Goal: Complete application form

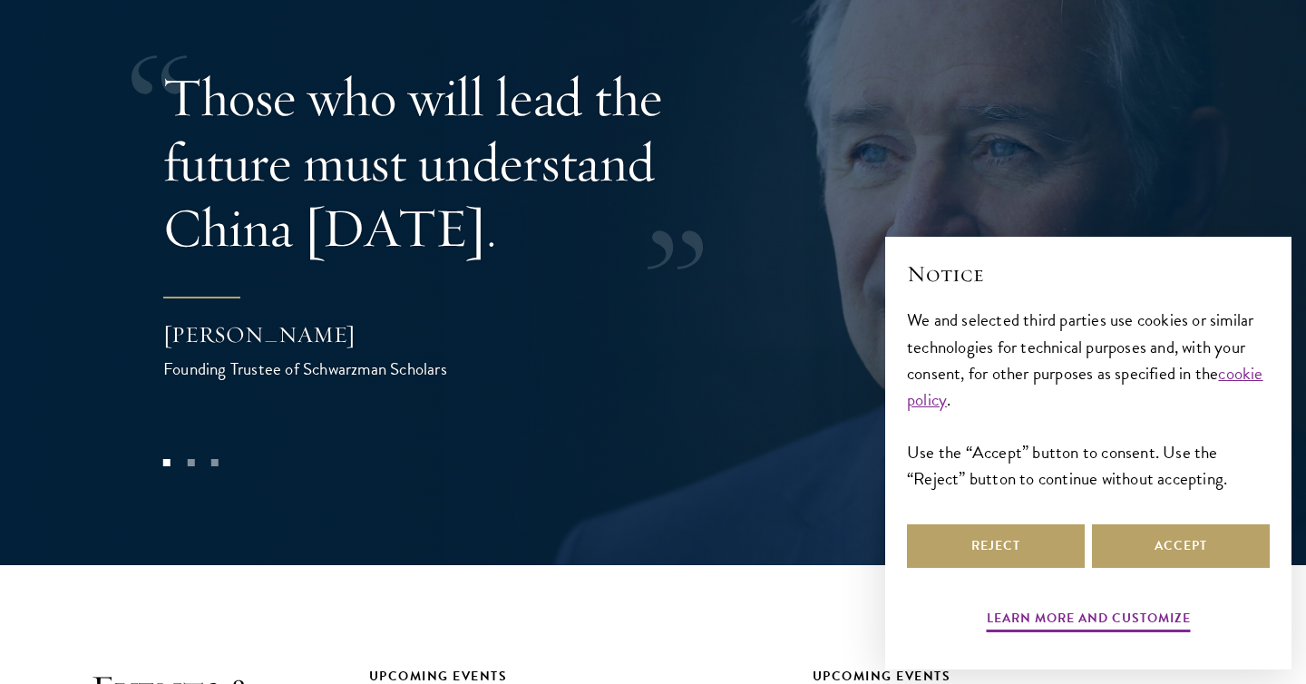
scroll to position [3720, 0]
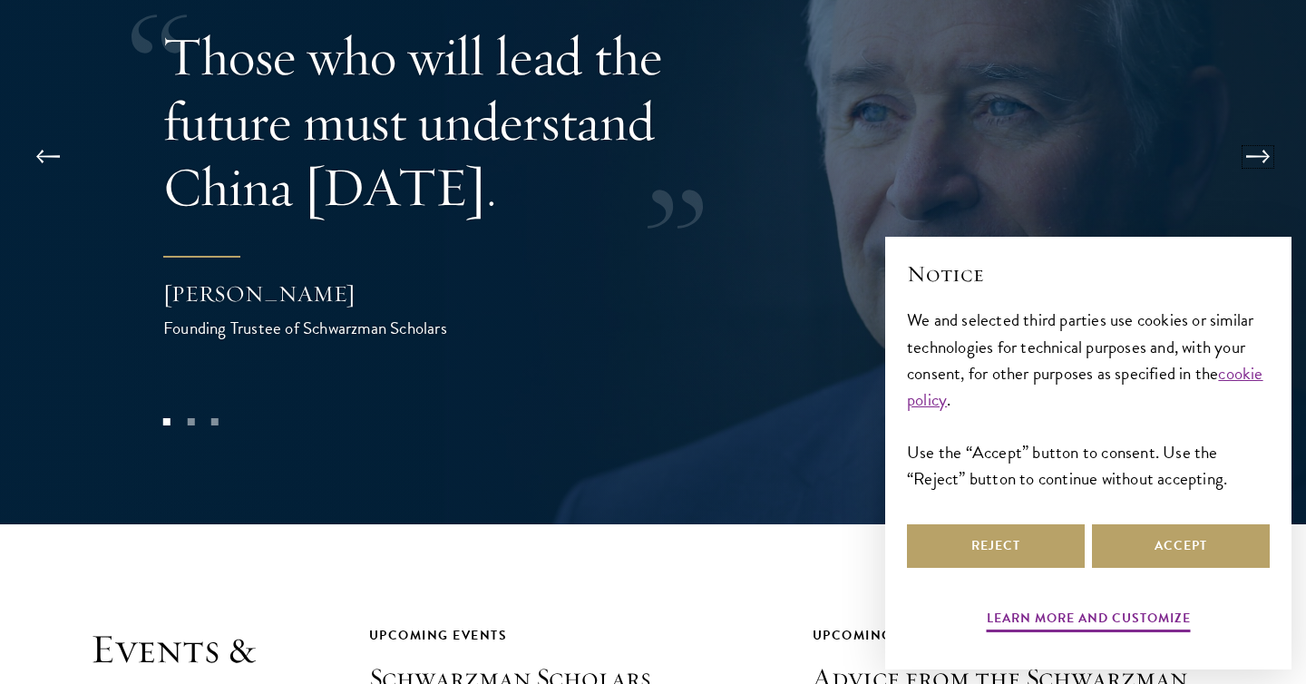
click at [1263, 131] on button at bounding box center [1258, 156] width 60 height 51
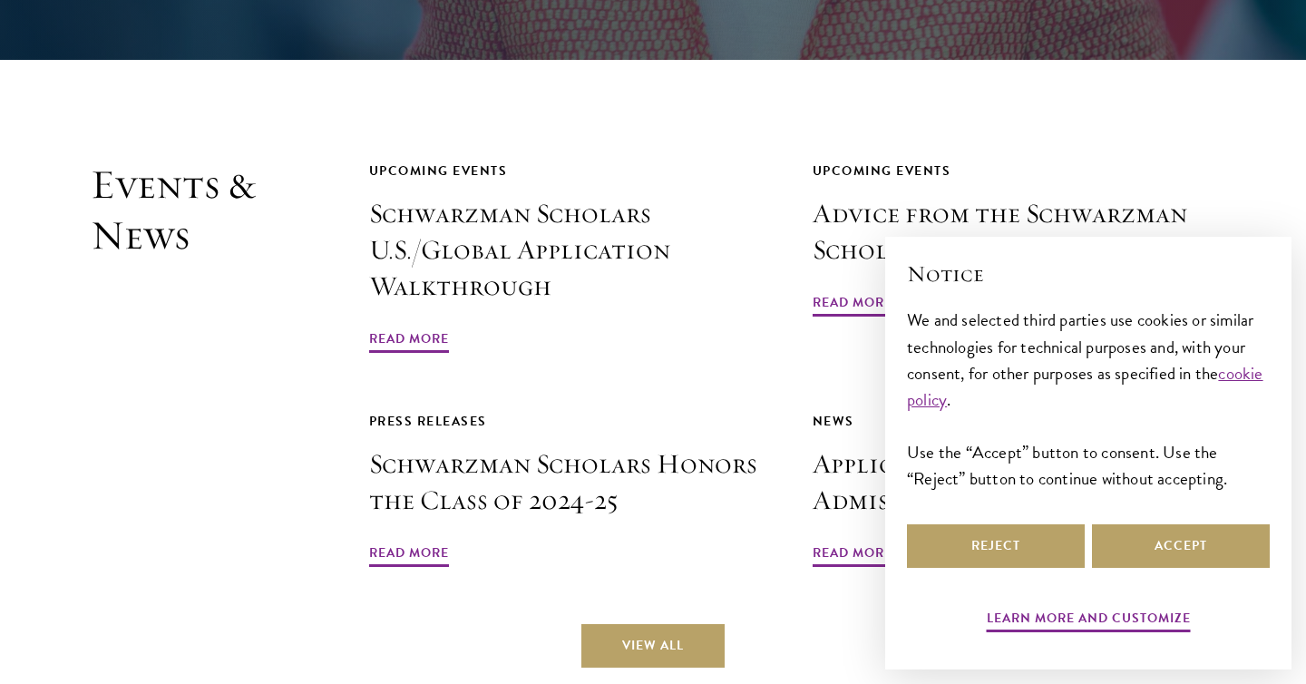
scroll to position [4188, 0]
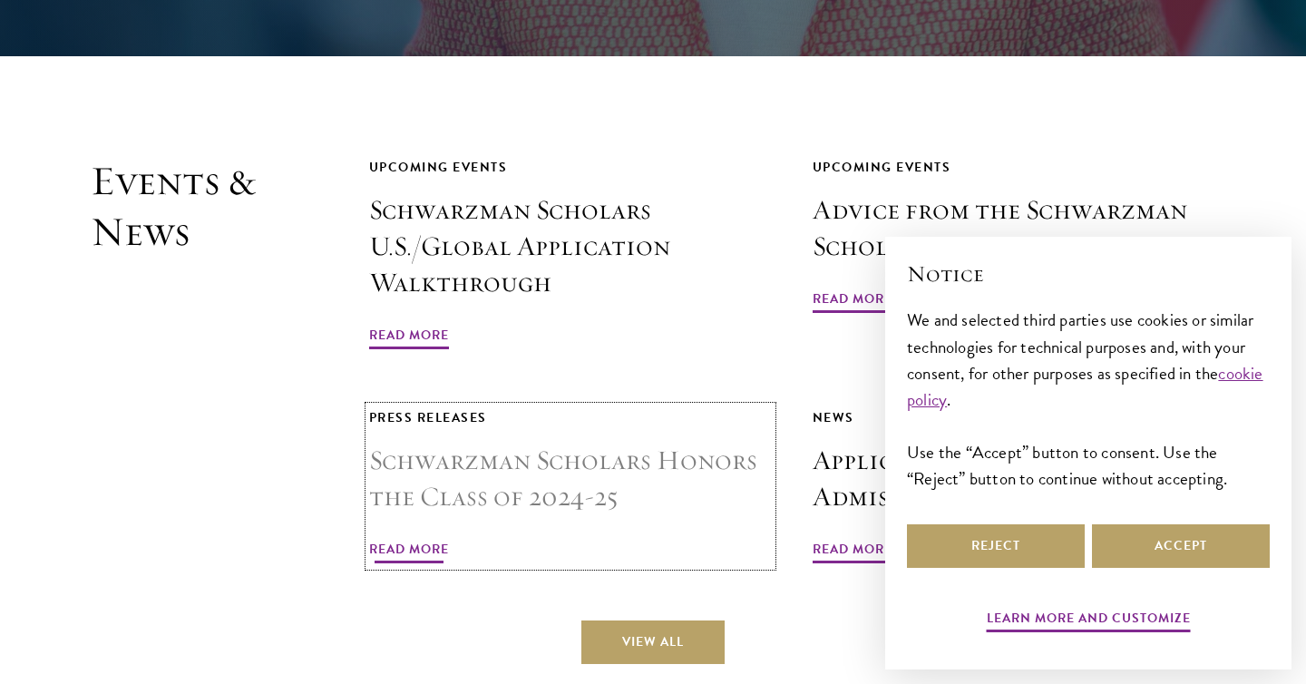
click at [428, 538] on span "Read More" at bounding box center [409, 552] width 80 height 28
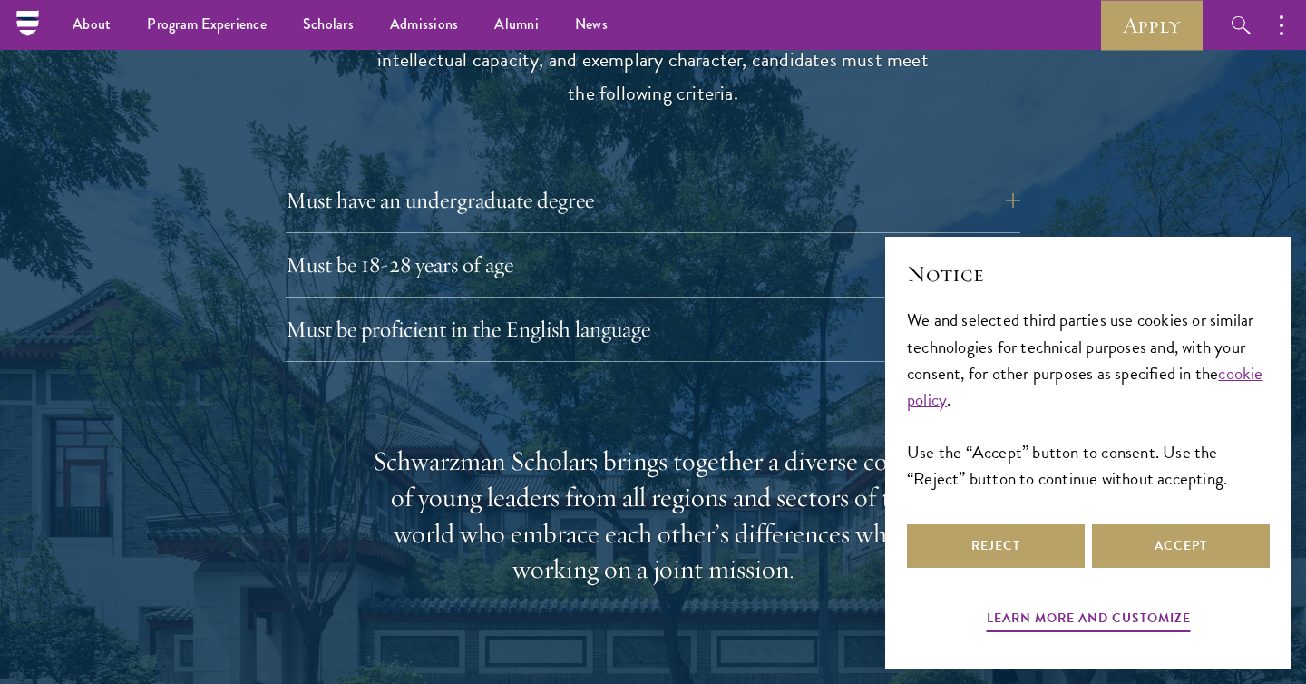
scroll to position [2490, 0]
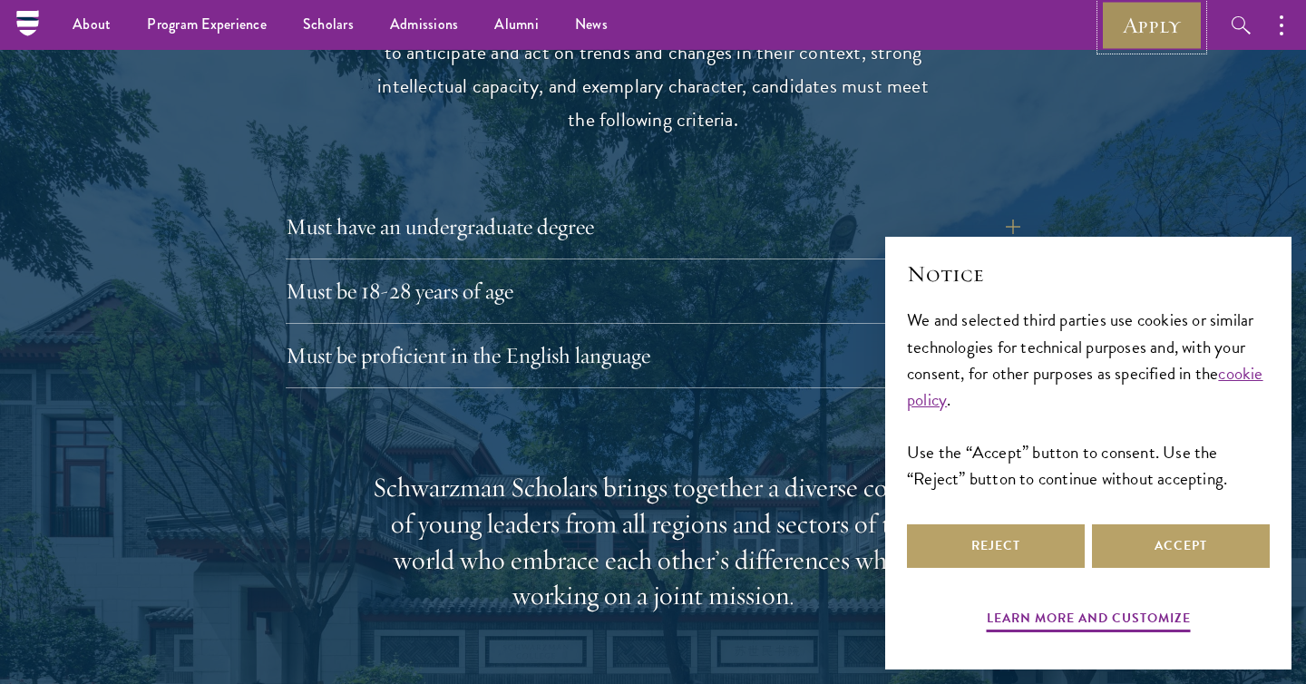
click at [1173, 32] on link "Apply" at bounding box center [1152, 25] width 102 height 50
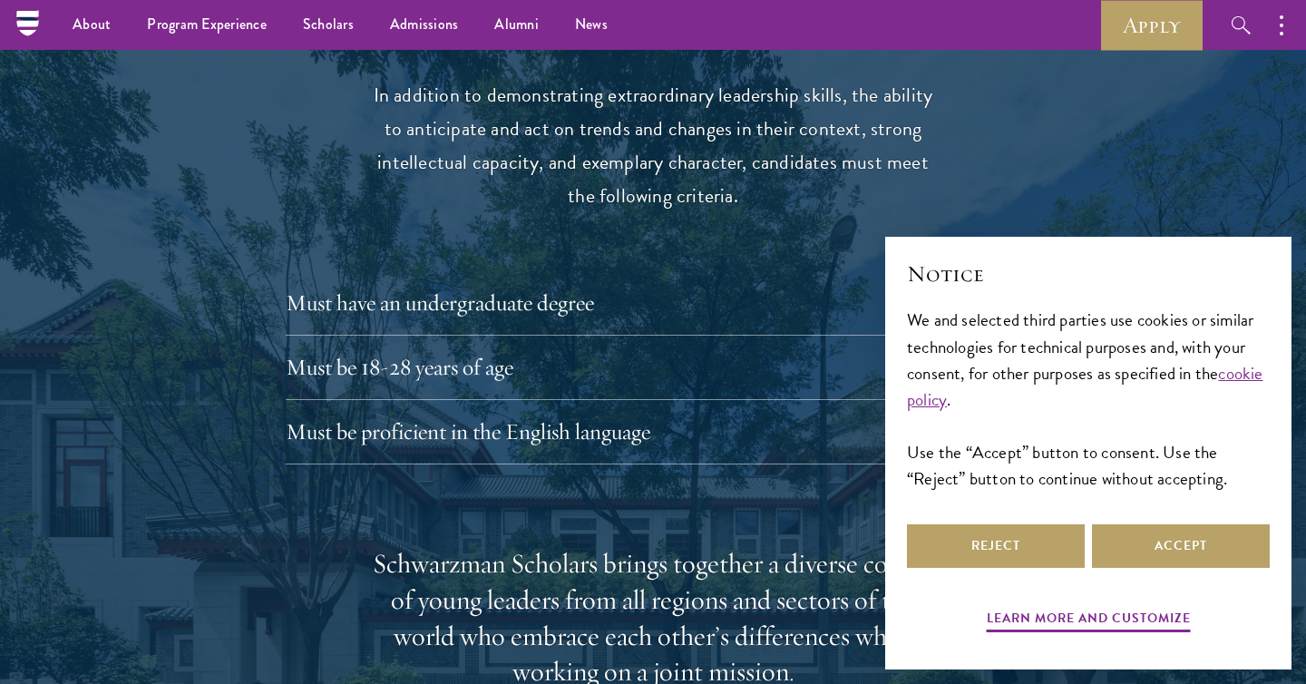
scroll to position [2415, 0]
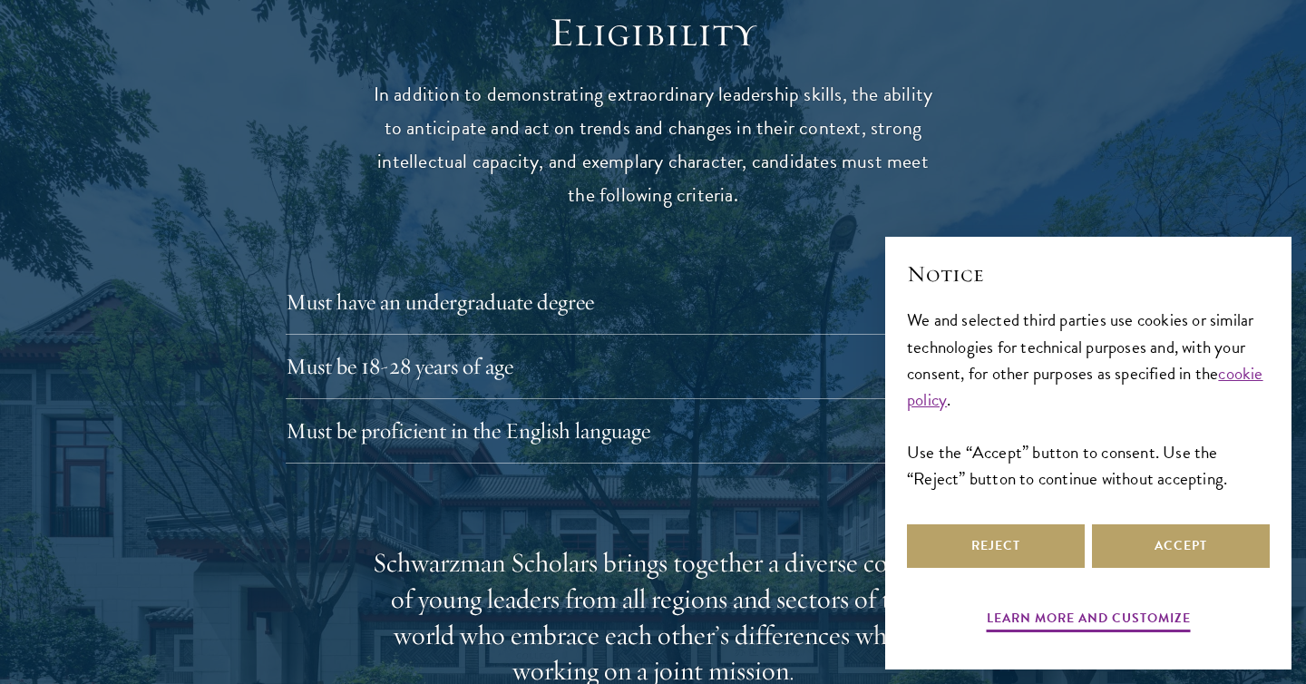
click at [420, 240] on div "Eligibility In addition to demonstrating extraordinary leadership skills, the a…" at bounding box center [652, 663] width 979 height 1313
click at [425, 280] on button "Must have an undergraduate degree" at bounding box center [666, 302] width 735 height 44
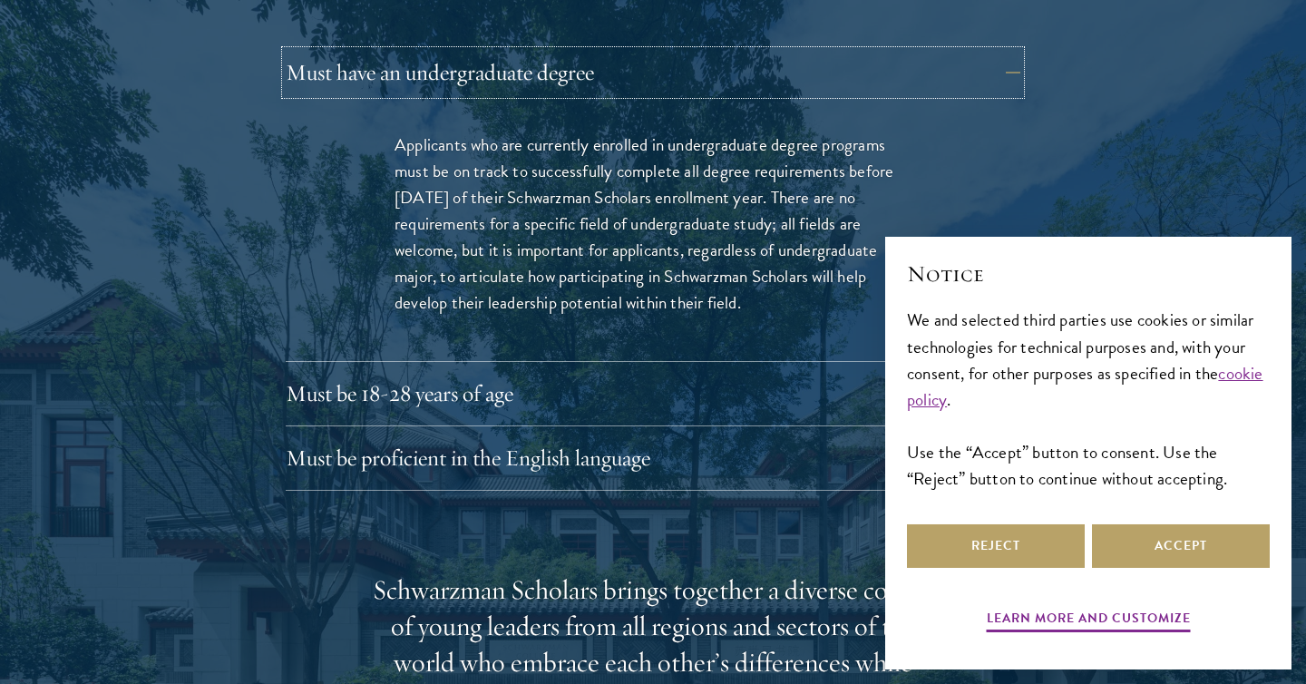
scroll to position [2646, 0]
click at [705, 370] on button "Must be 18-28 years of age" at bounding box center [666, 392] width 735 height 44
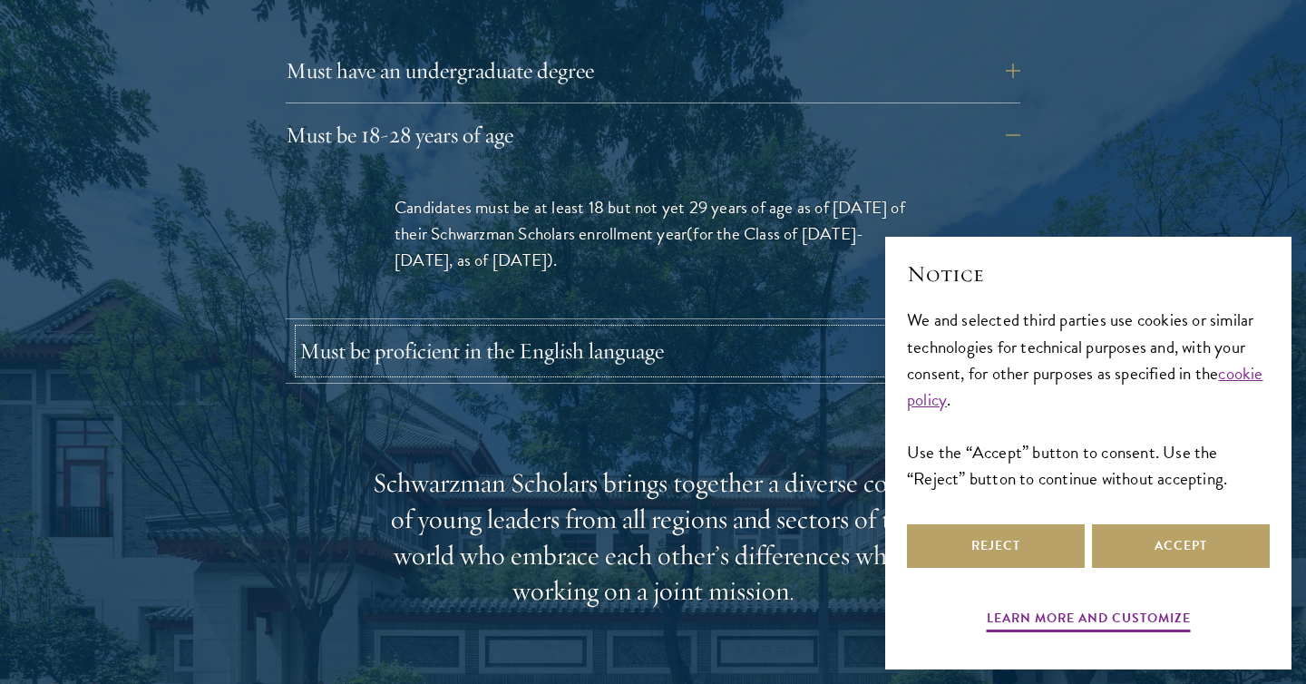
click at [645, 329] on button "Must be proficient in the English language" at bounding box center [666, 351] width 735 height 44
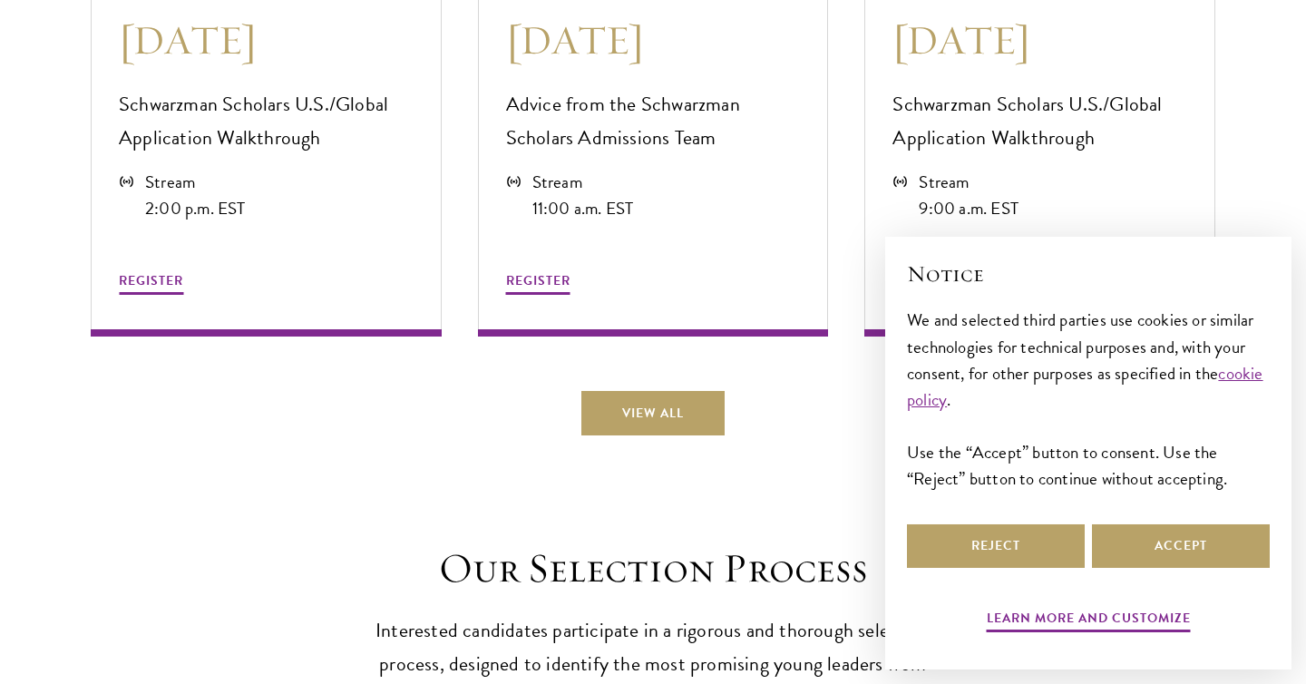
scroll to position [5600, 0]
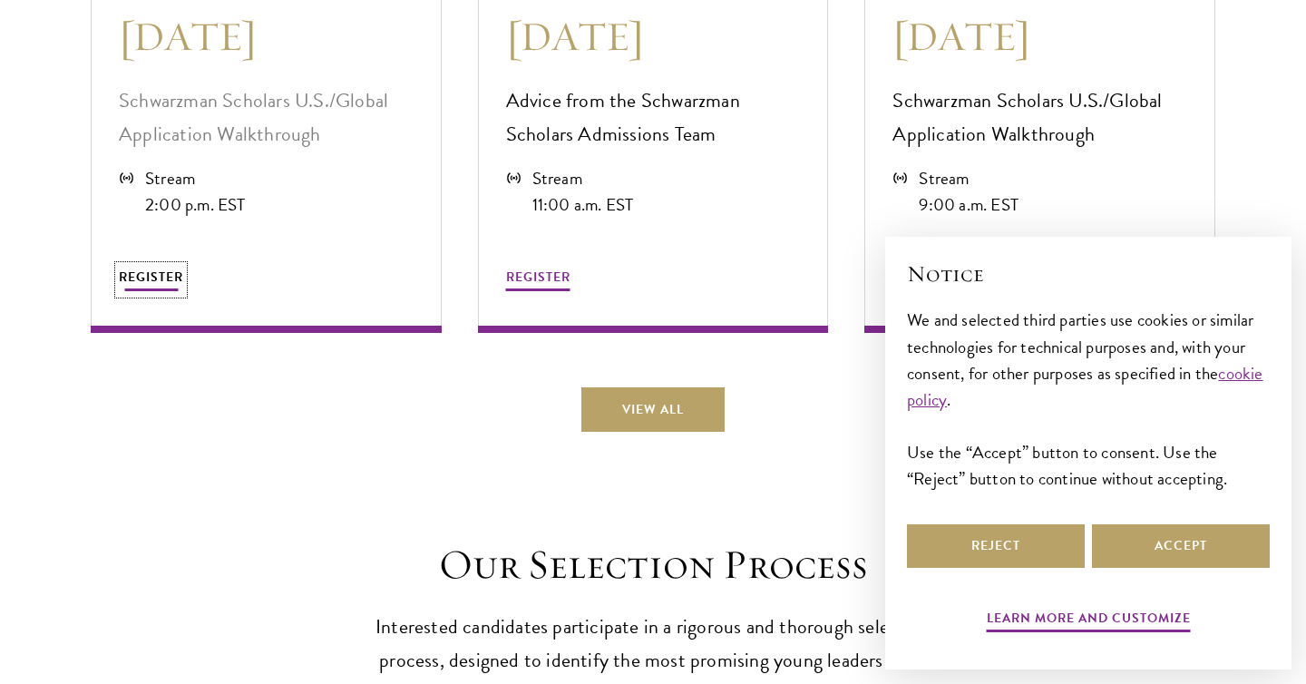
click at [158, 268] on span "REGISTER" at bounding box center [151, 277] width 64 height 19
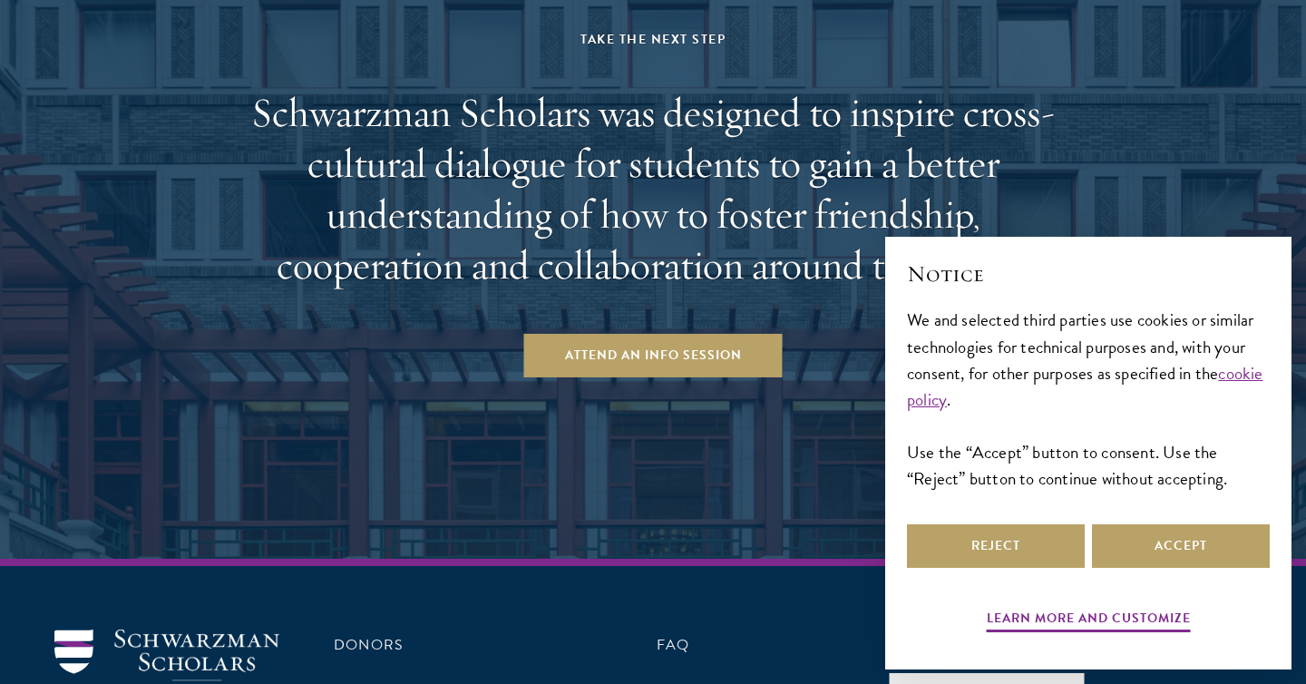
scroll to position [3400, 0]
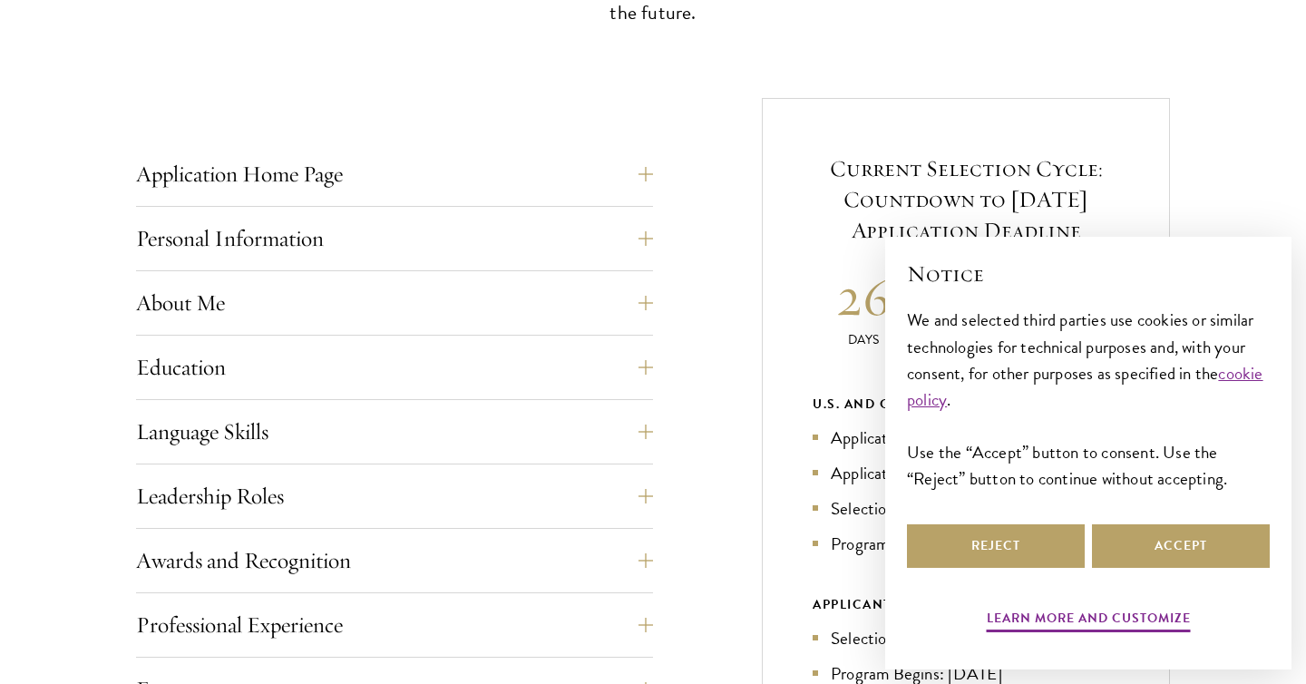
scroll to position [667, 0]
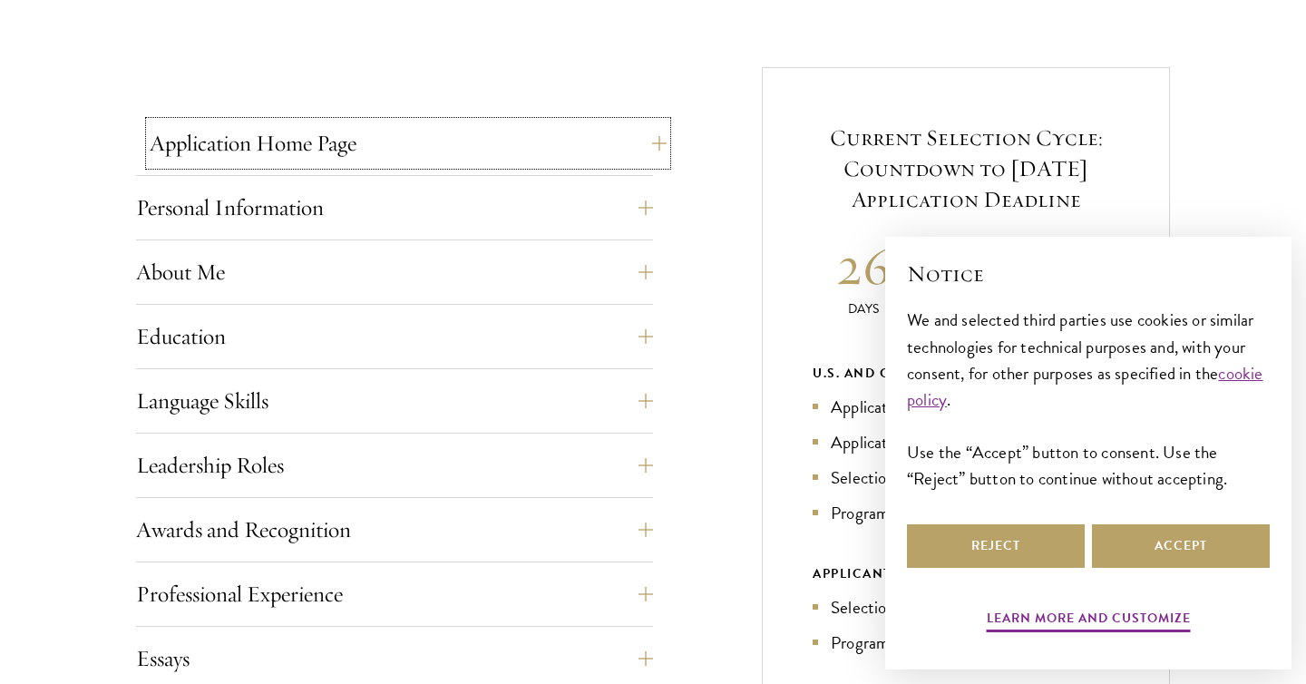
click at [579, 161] on button "Application Home Page" at bounding box center [408, 144] width 517 height 44
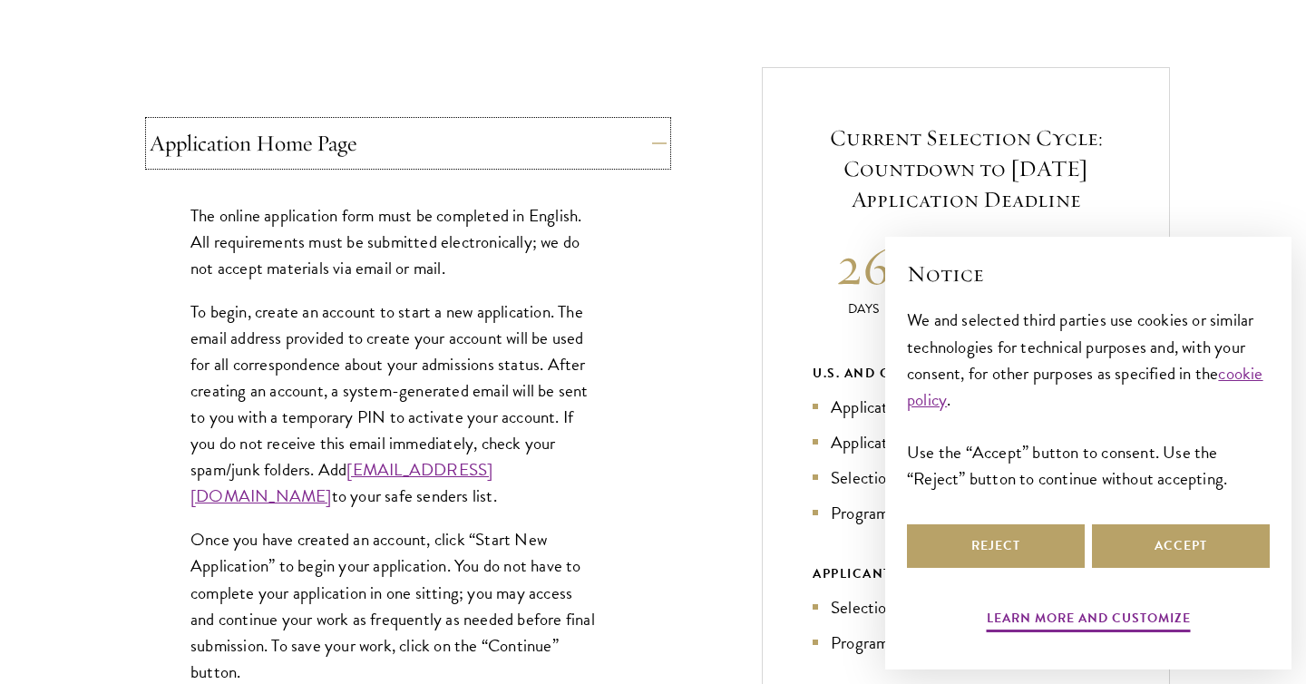
click at [579, 155] on button "Application Home Page" at bounding box center [408, 144] width 517 height 44
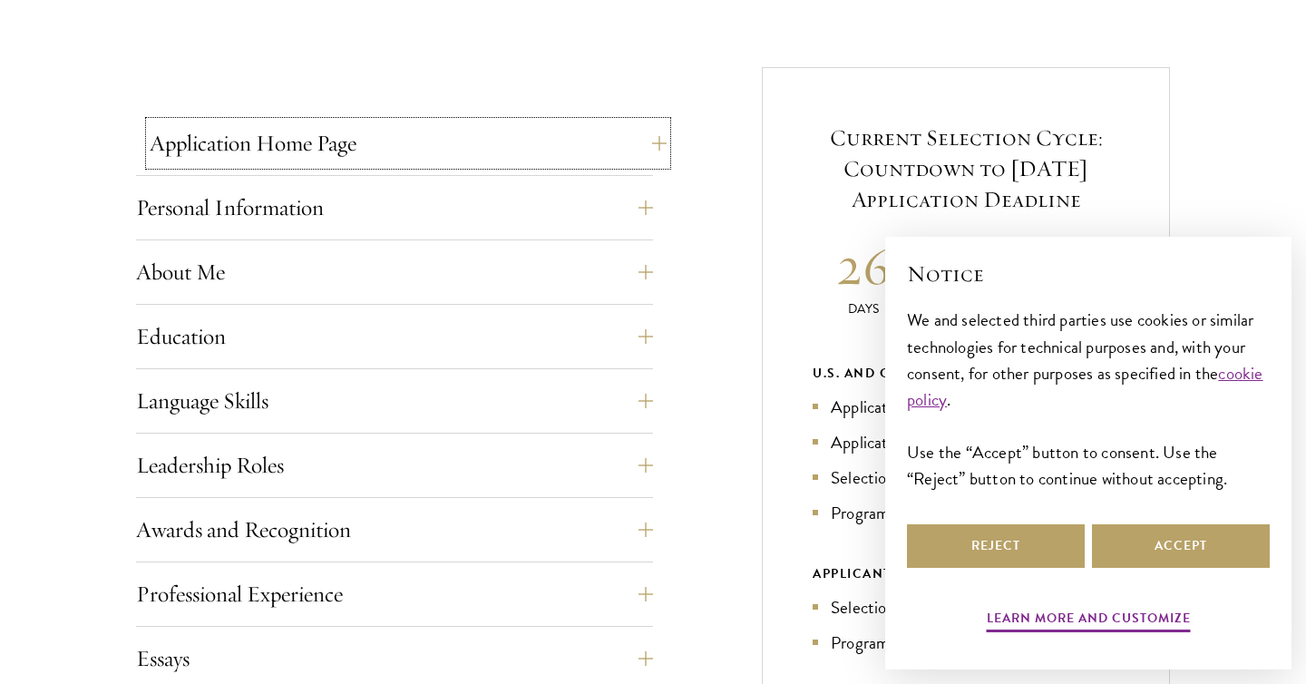
click at [443, 161] on button "Application Home Page" at bounding box center [408, 144] width 517 height 44
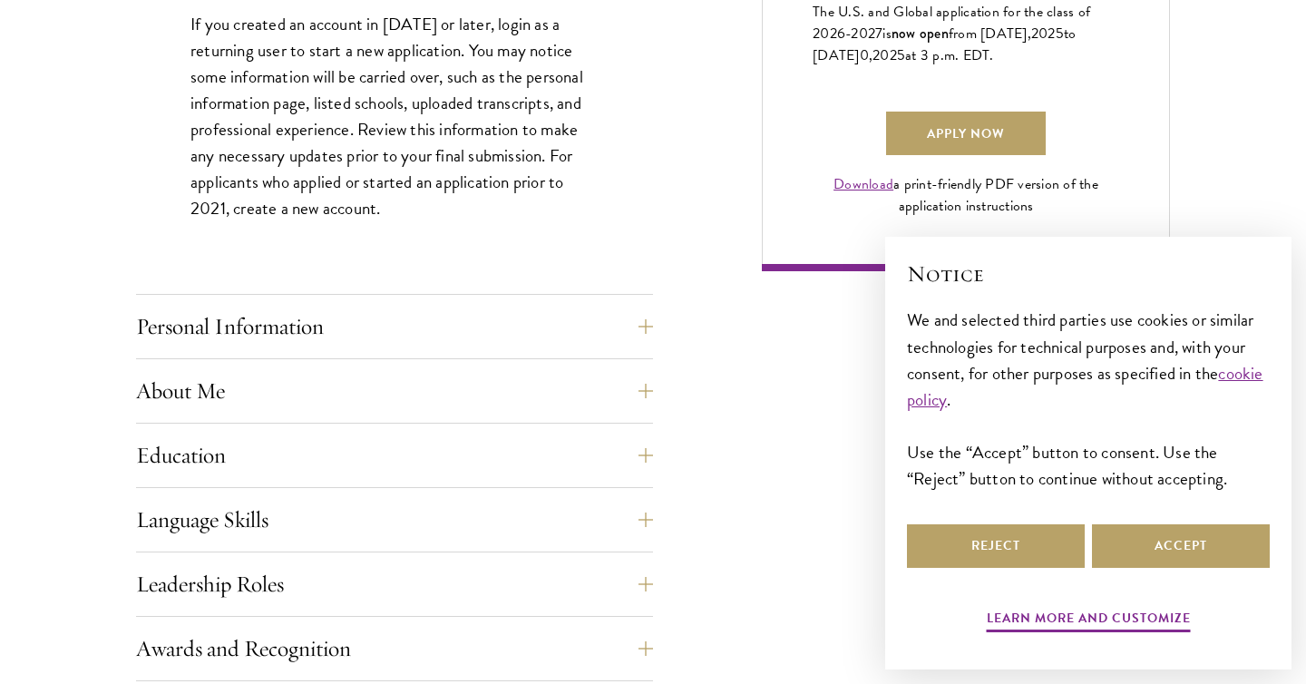
scroll to position [1358, 0]
click at [425, 324] on button "Personal Information" at bounding box center [408, 326] width 517 height 44
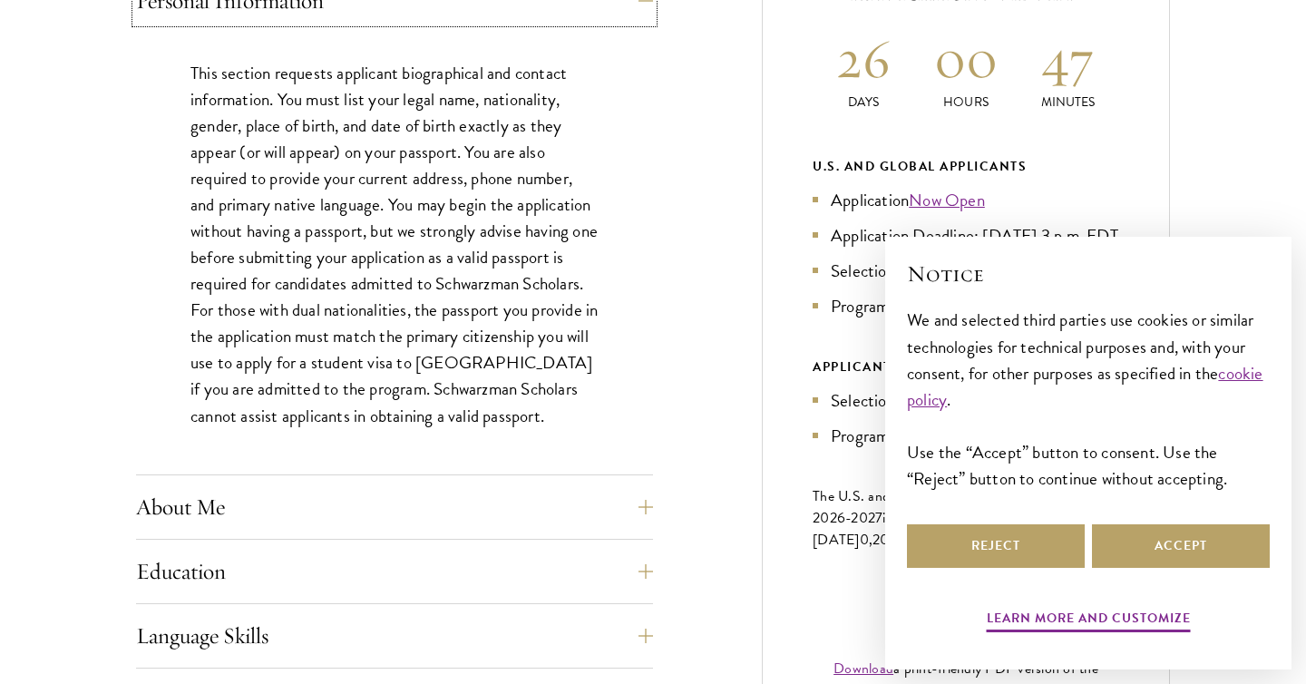
scroll to position [877, 0]
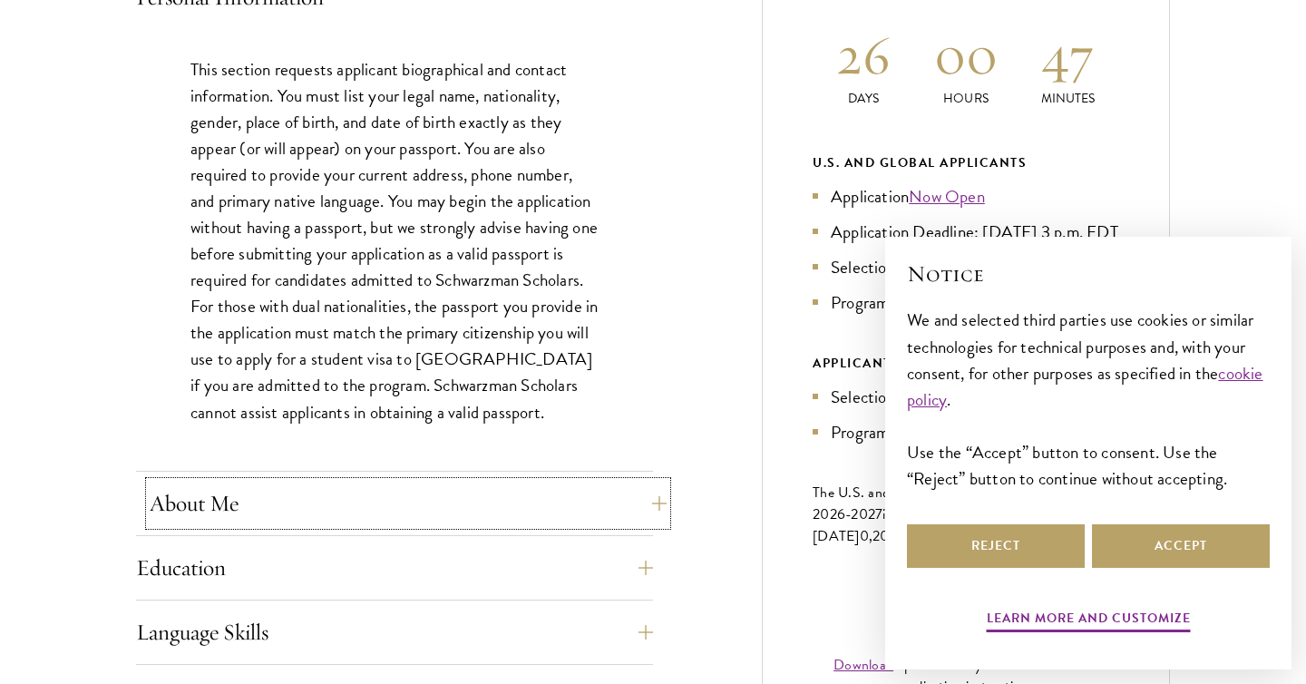
click at [426, 497] on button "About Me" at bounding box center [408, 504] width 517 height 44
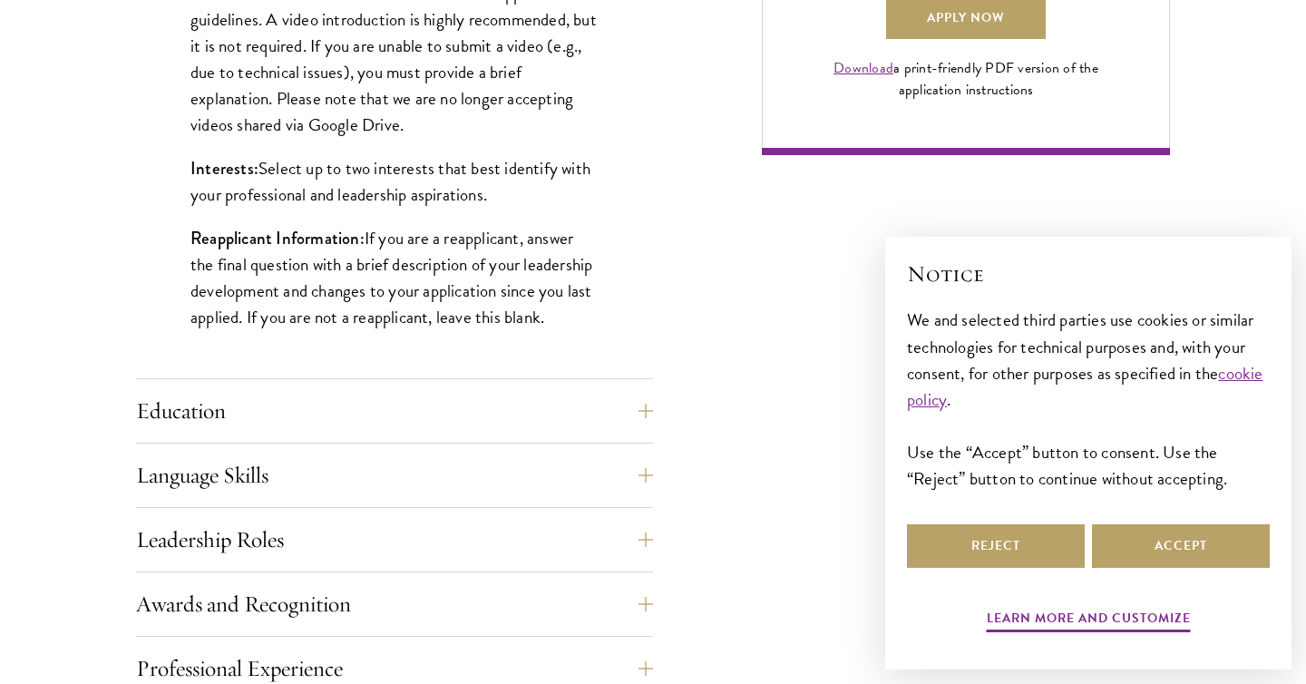
scroll to position [1474, 0]
click at [418, 404] on button "Education" at bounding box center [408, 410] width 517 height 44
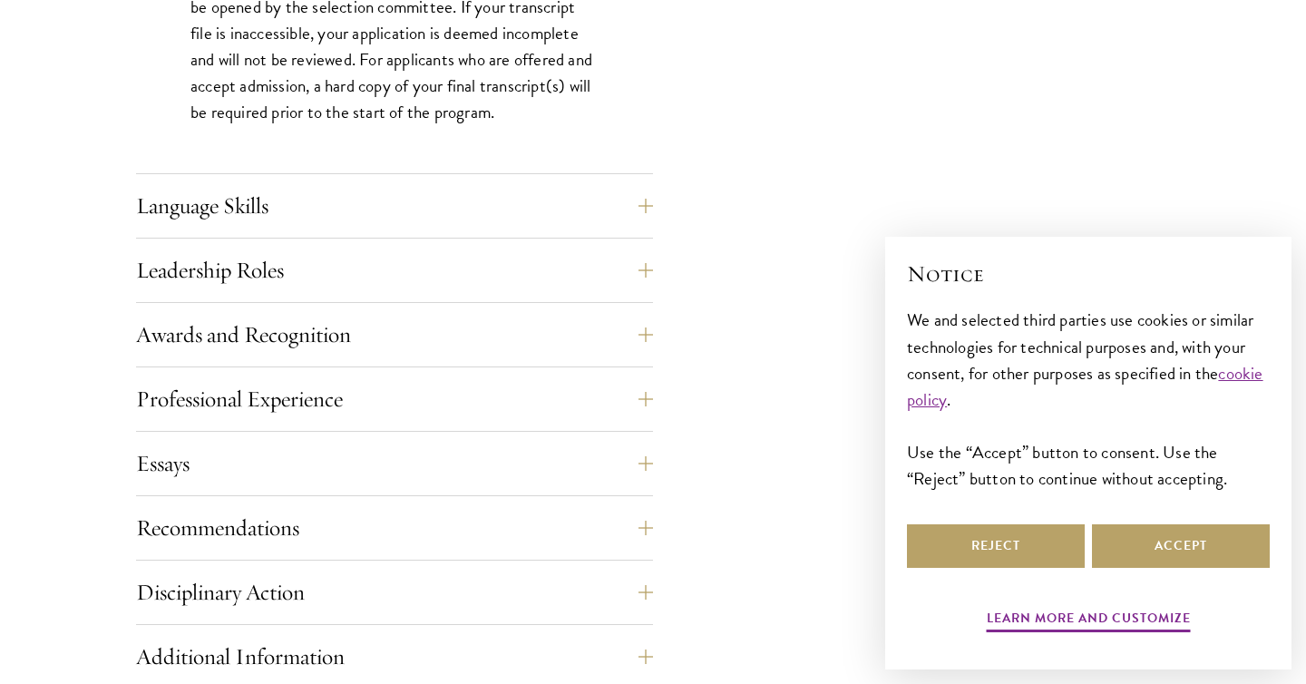
scroll to position [3446, 0]
